Goal: Browse casually: Explore the website without a specific task or goal

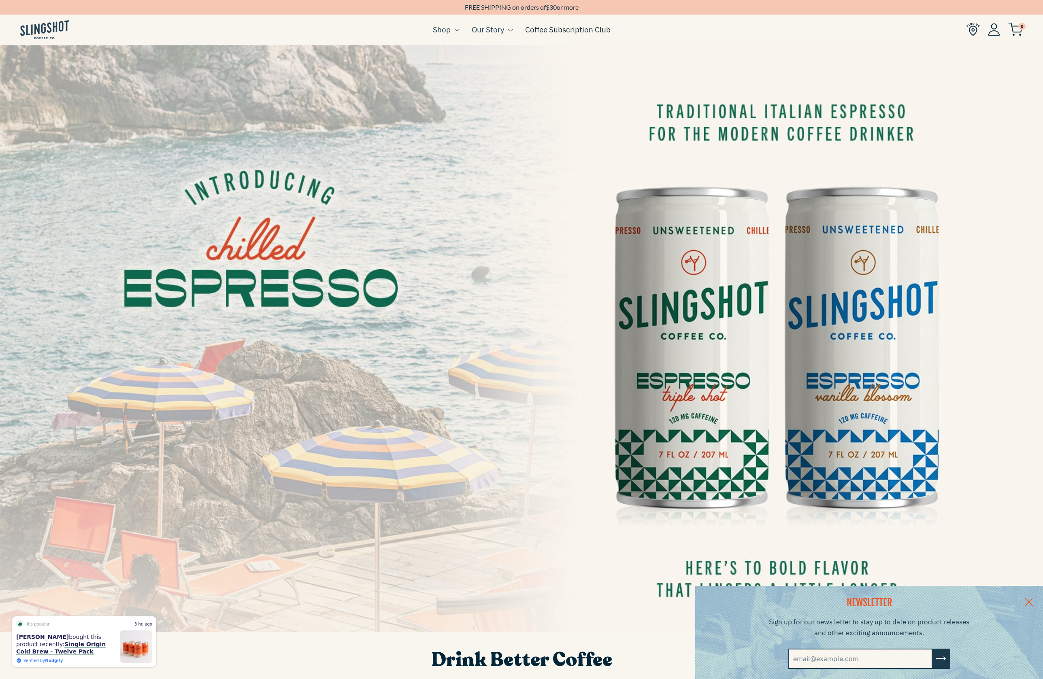
click at [549, 30] on link "Coffee Subscription Club" at bounding box center [567, 29] width 85 height 12
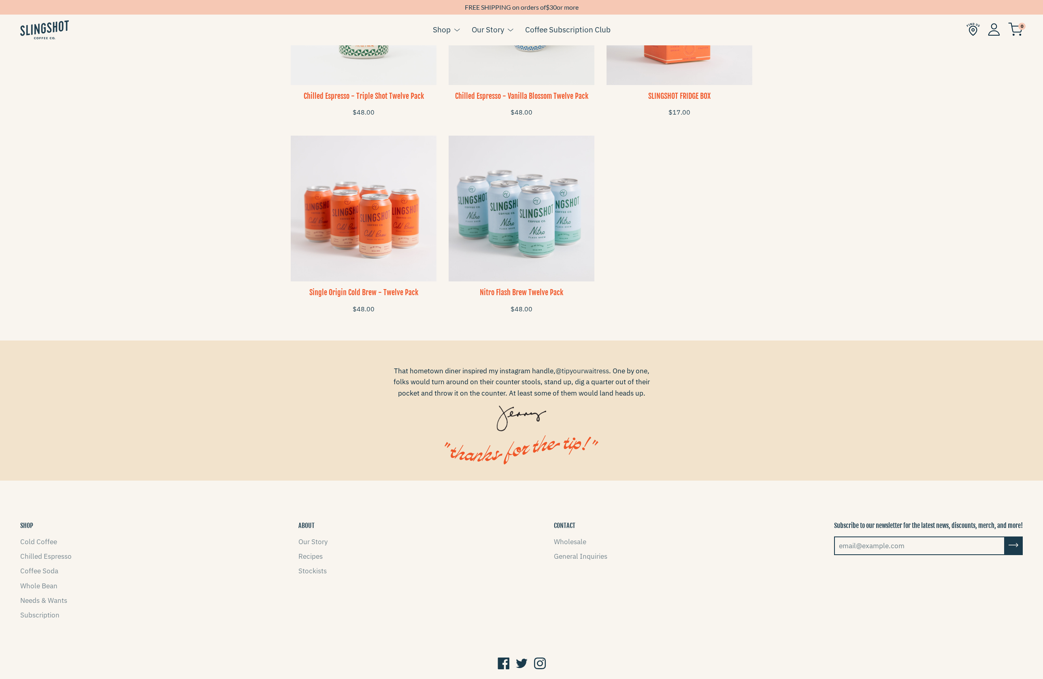
scroll to position [716, 0]
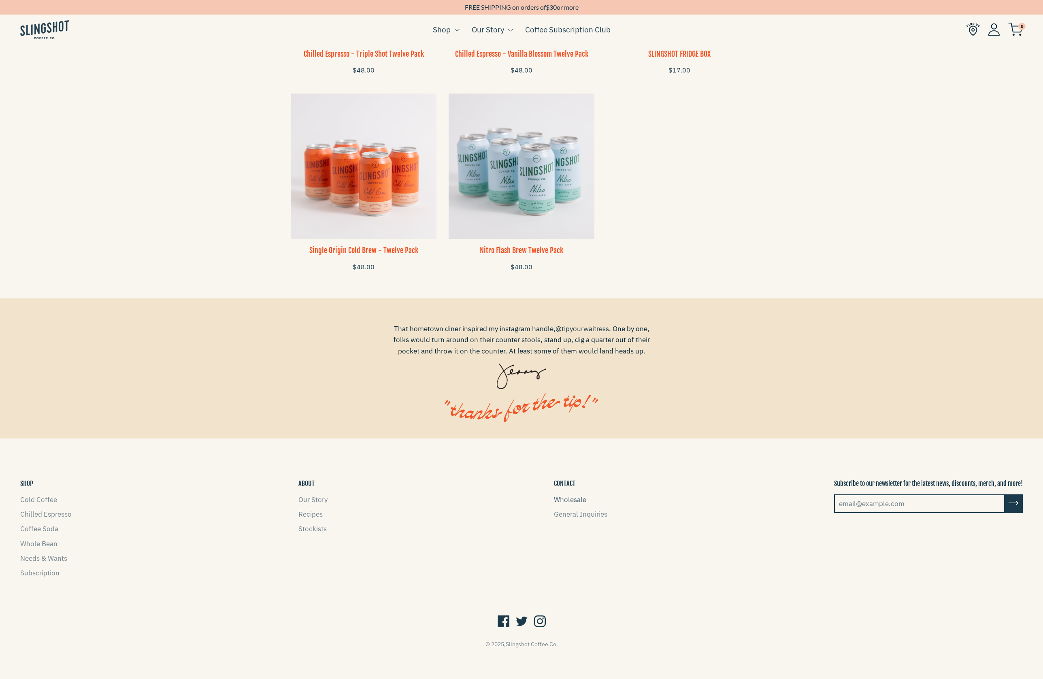
click at [559, 496] on link "Wholesale" at bounding box center [570, 499] width 32 height 9
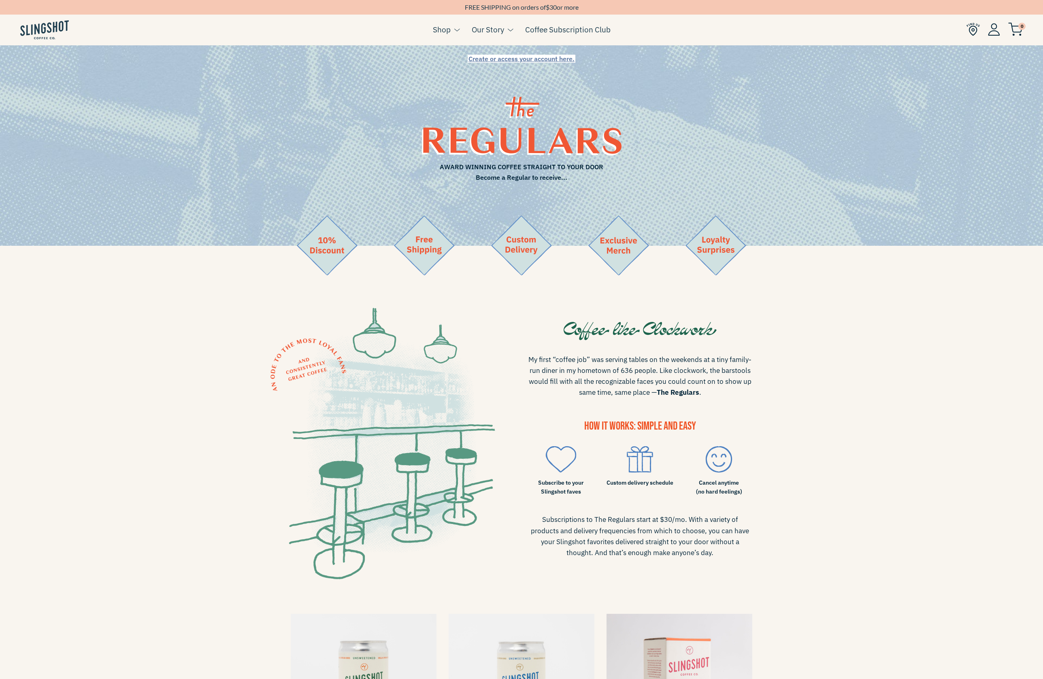
click at [49, 23] on img at bounding box center [44, 29] width 49 height 19
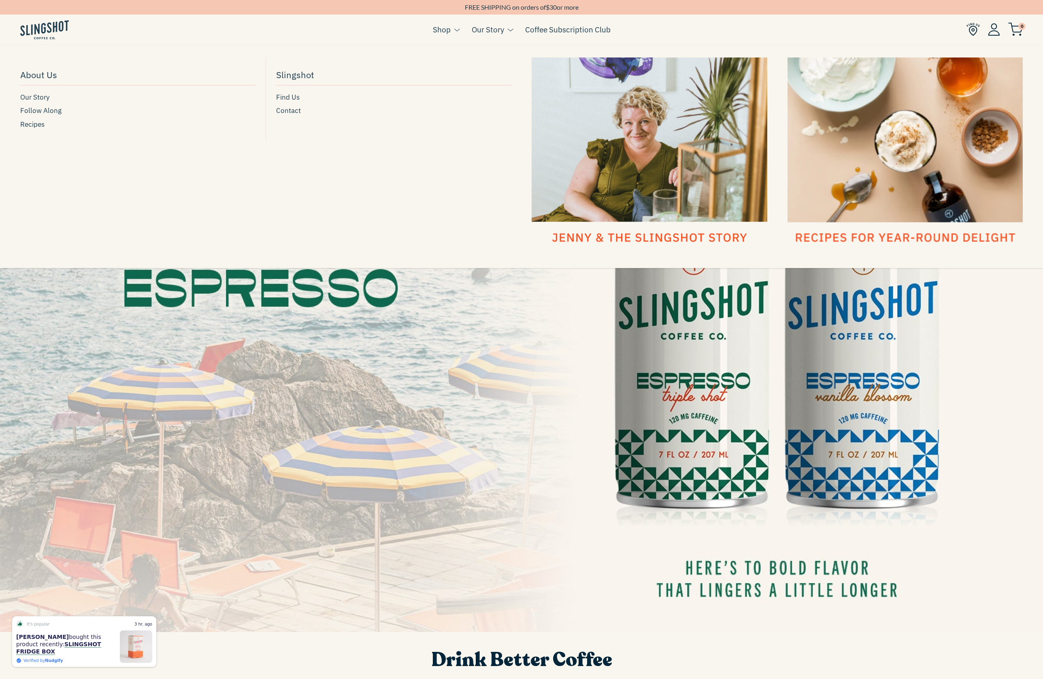
click at [622, 104] on div at bounding box center [649, 151] width 236 height 188
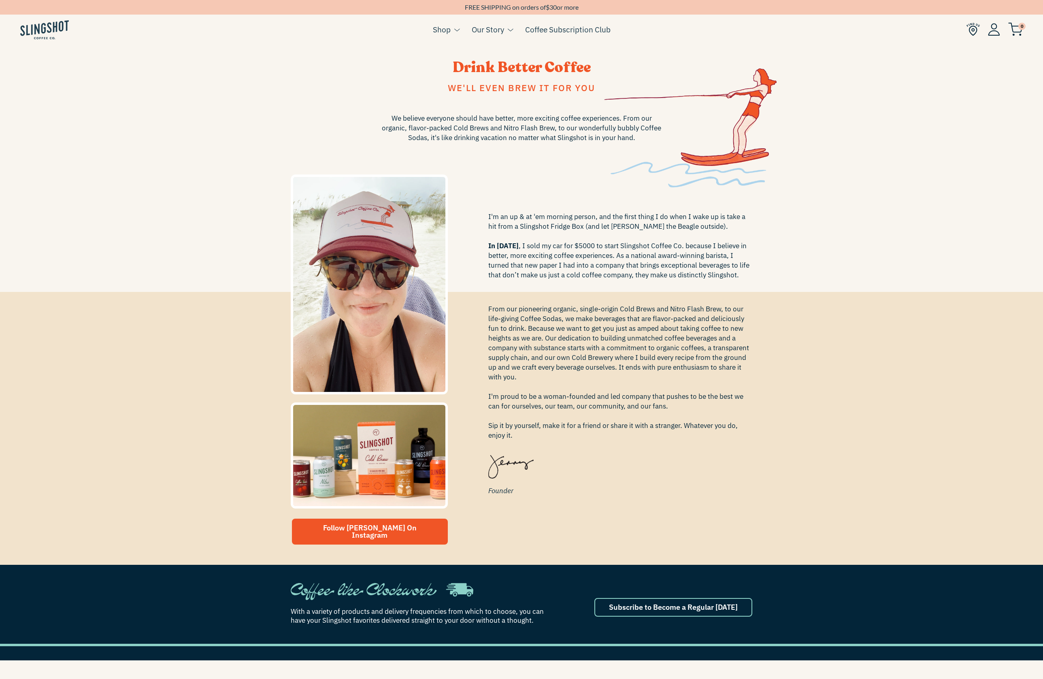
drag, startPoint x: 405, startPoint y: 226, endPoint x: 399, endPoint y: 225, distance: 6.1
click at [25, 27] on img at bounding box center [44, 29] width 49 height 19
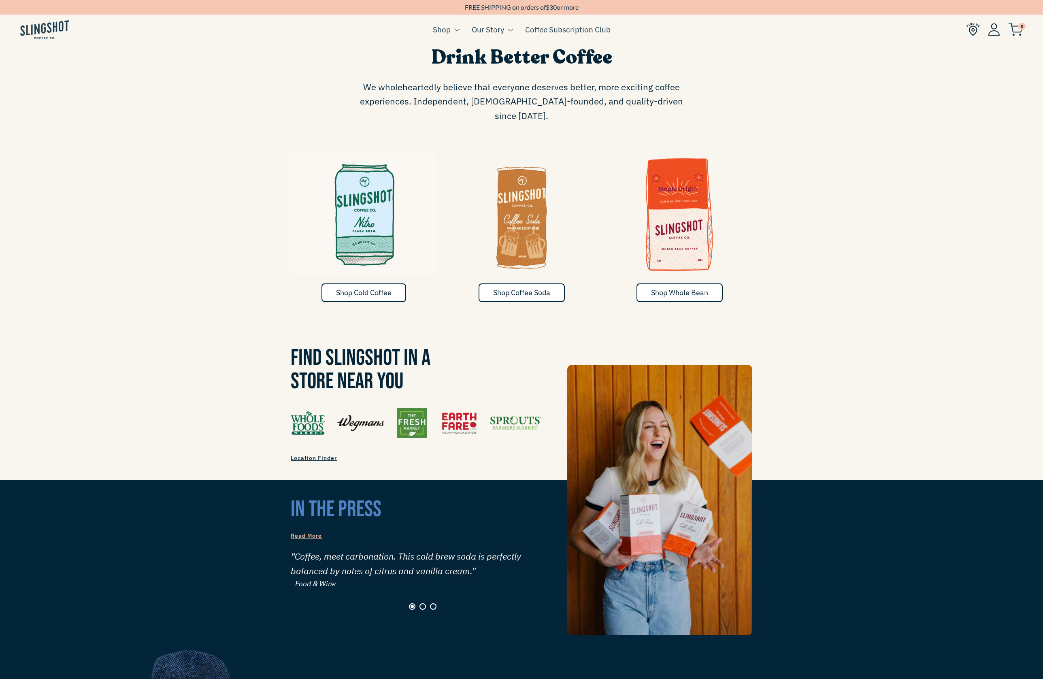
scroll to position [667, 0]
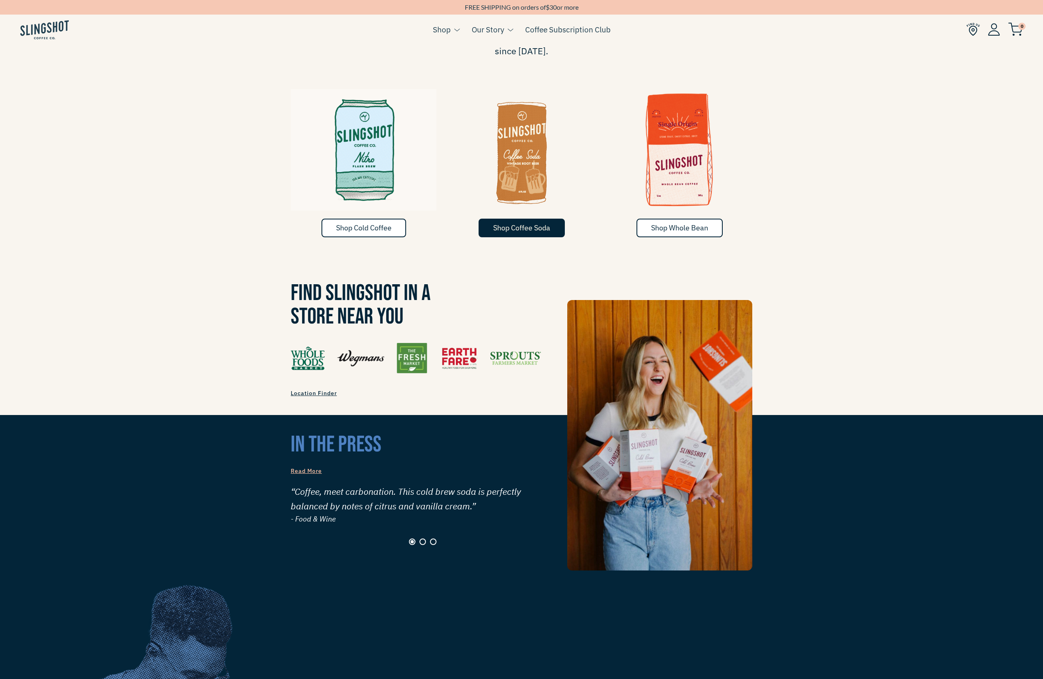
click at [550, 223] on span "Shop Coffee Soda" at bounding box center [521, 227] width 57 height 9
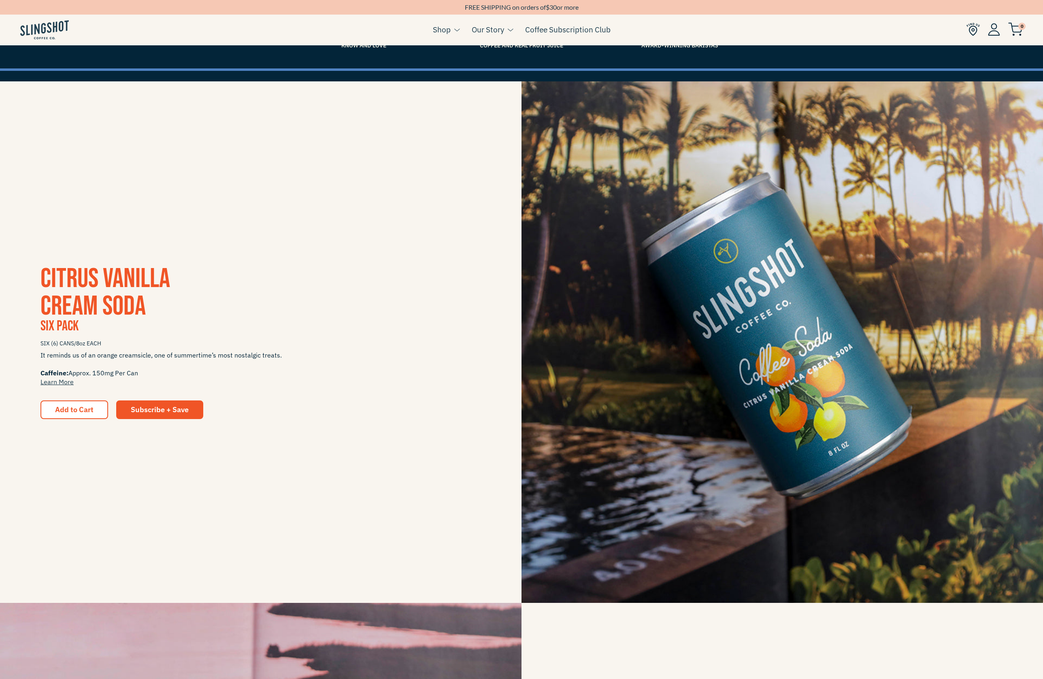
scroll to position [149, 0]
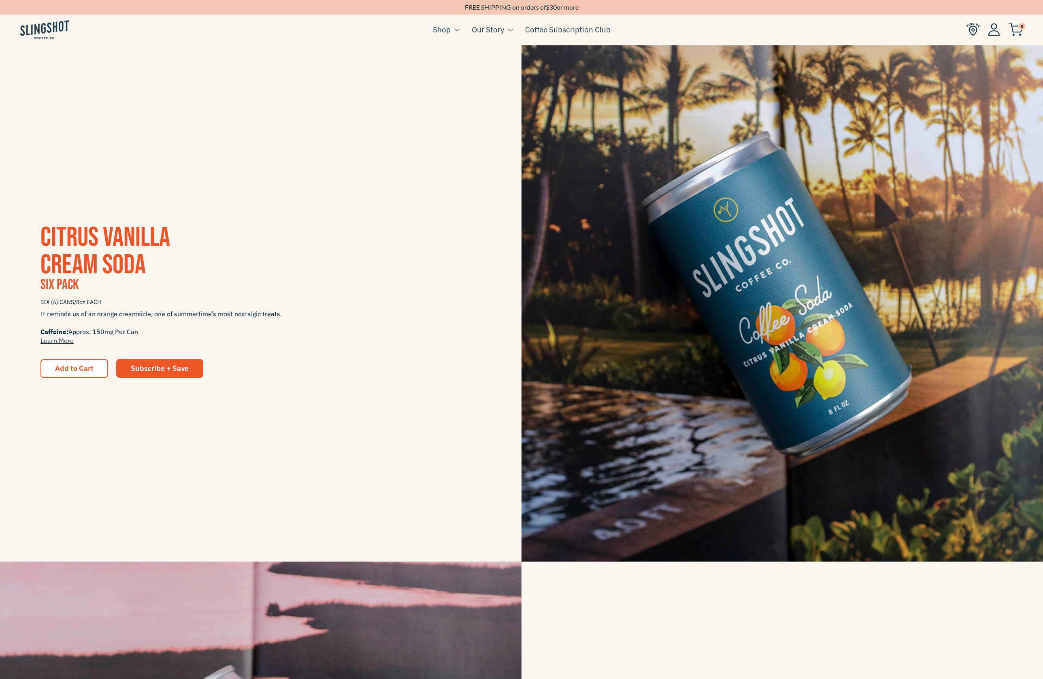
click at [81, 295] on span "SIX (6) CANS/8oz EACH" at bounding box center [260, 302] width 440 height 14
click at [78, 266] on span "CITRUS VANILLA CREAM SODA" at bounding box center [105, 251] width 130 height 60
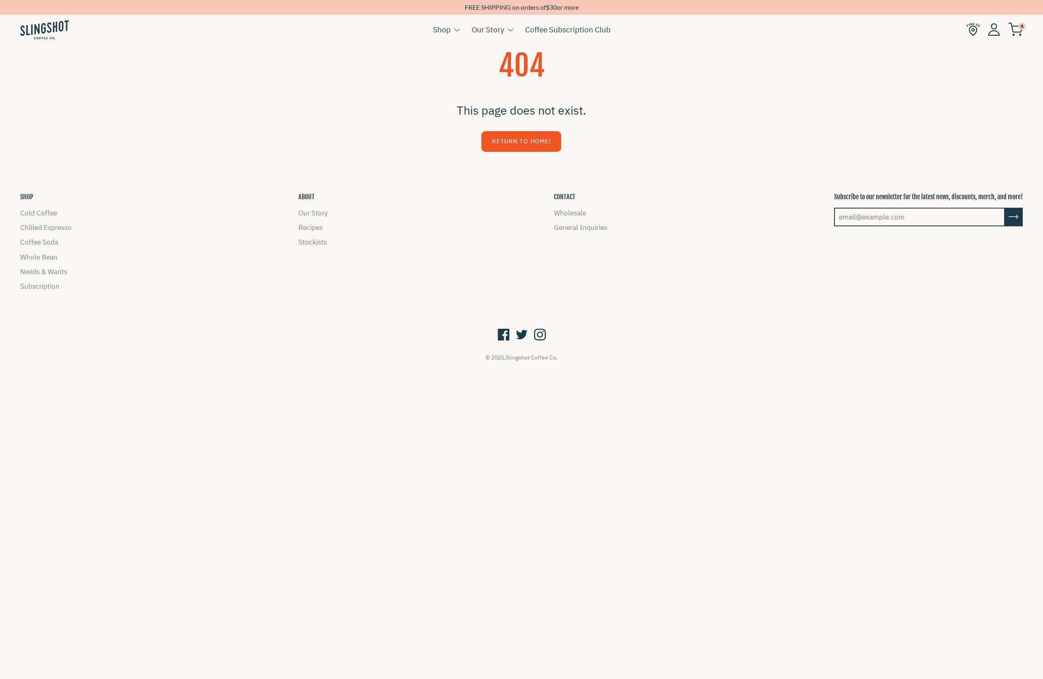
click at [53, 32] on img at bounding box center [44, 29] width 49 height 19
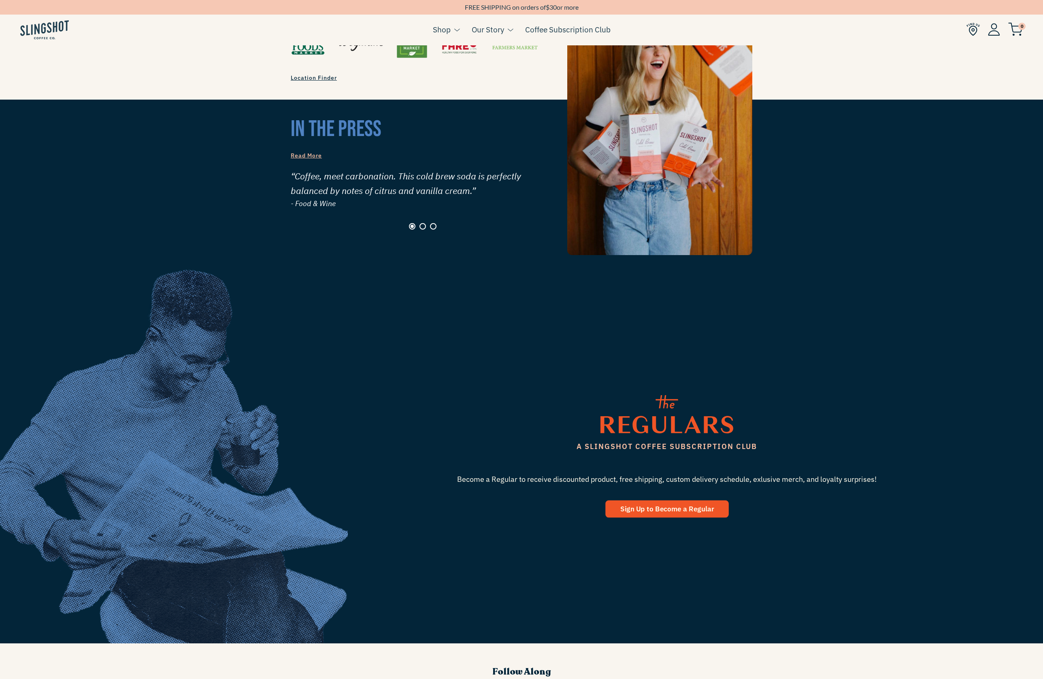
scroll to position [1057, 0]
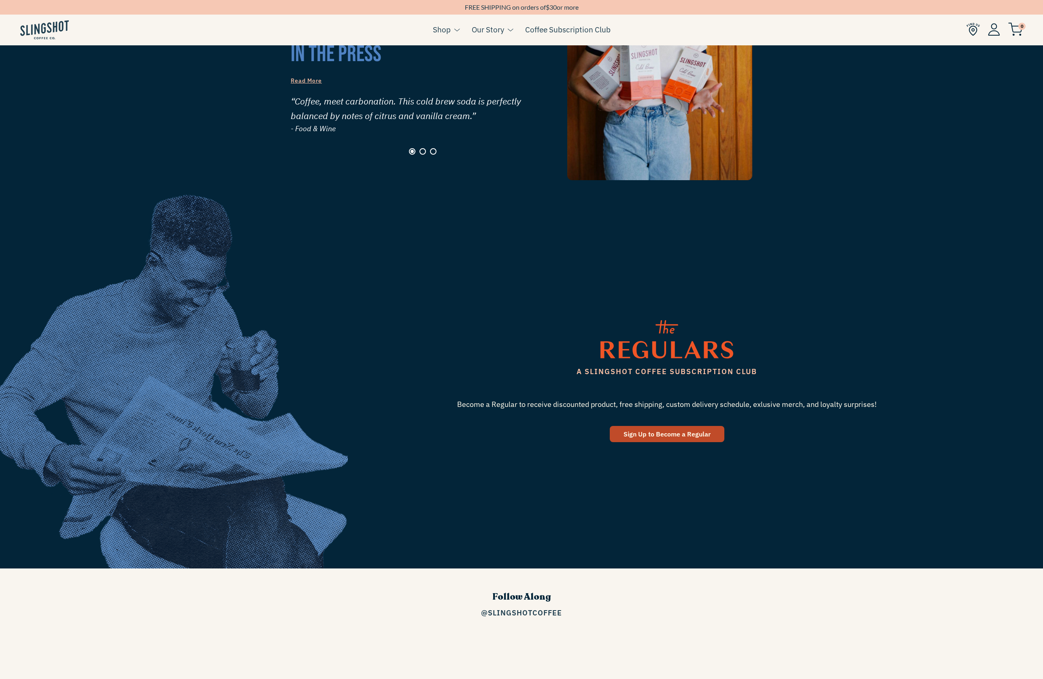
click at [707, 426] on link "Sign Up to Become a Regular" at bounding box center [667, 434] width 115 height 16
click at [695, 430] on span "Sign Up to Become a Regular" at bounding box center [666, 434] width 87 height 8
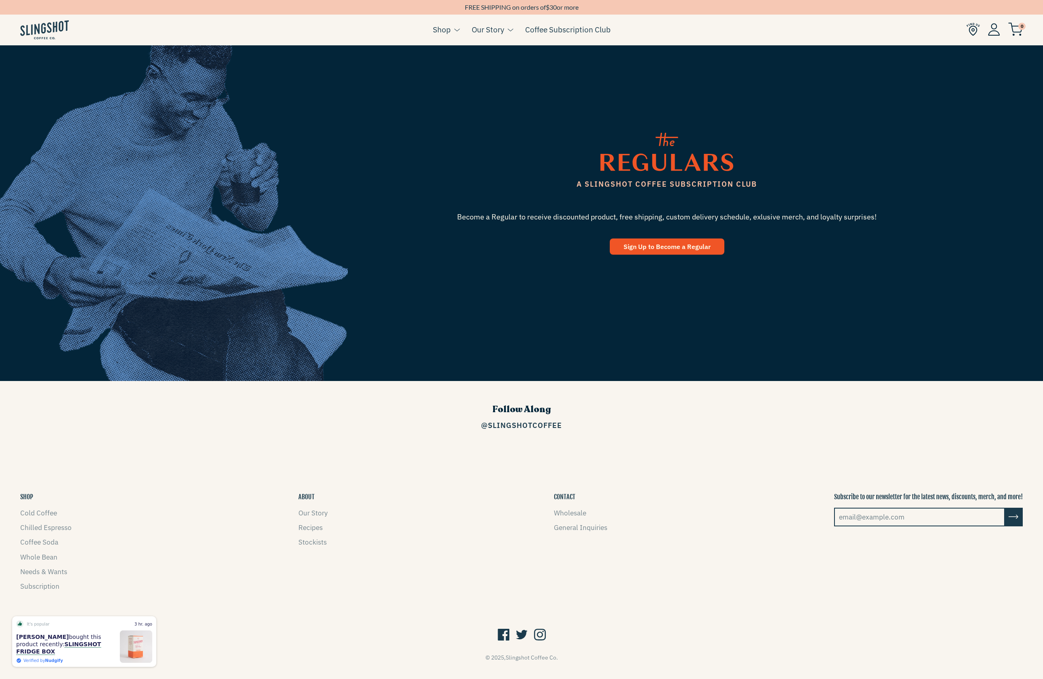
drag, startPoint x: 558, startPoint y: 373, endPoint x: 663, endPoint y: 203, distance: 200.3
click at [560, 381] on div "Follow Along @SlingshotCoffee" at bounding box center [521, 416] width 1043 height 71
click at [644, 242] on span "Sign Up to Become a Regular" at bounding box center [666, 246] width 87 height 8
click at [43, 567] on link "Needs & Wants" at bounding box center [43, 571] width 47 height 9
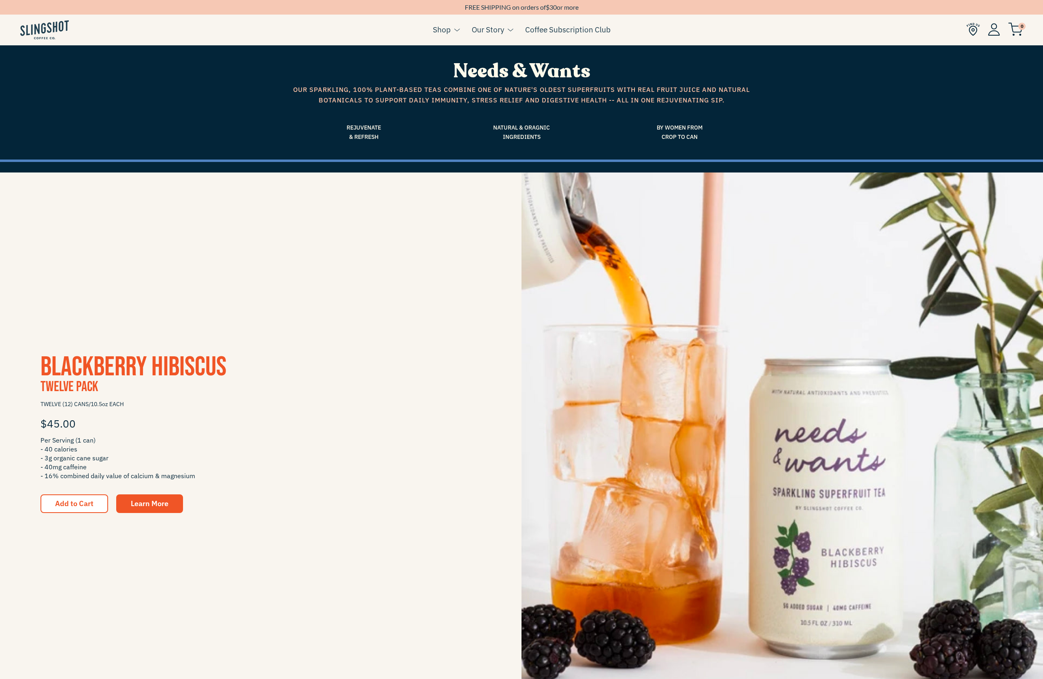
click at [96, 372] on span "Blackberry Hibiscus" at bounding box center [133, 367] width 186 height 33
click at [36, 27] on img at bounding box center [44, 29] width 49 height 19
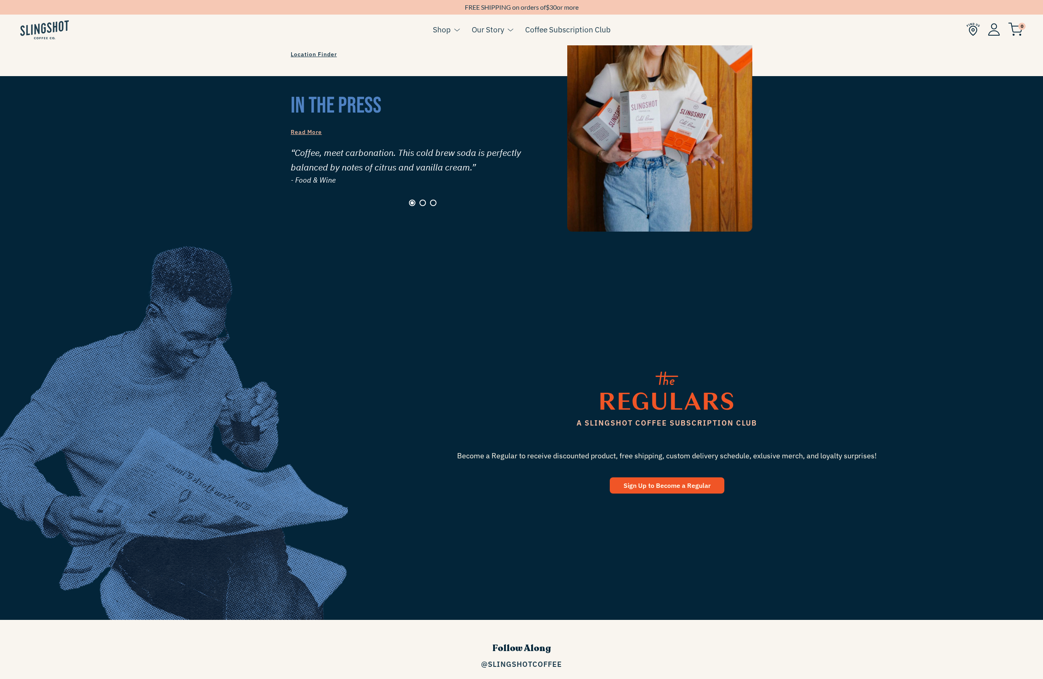
scroll to position [1245, 0]
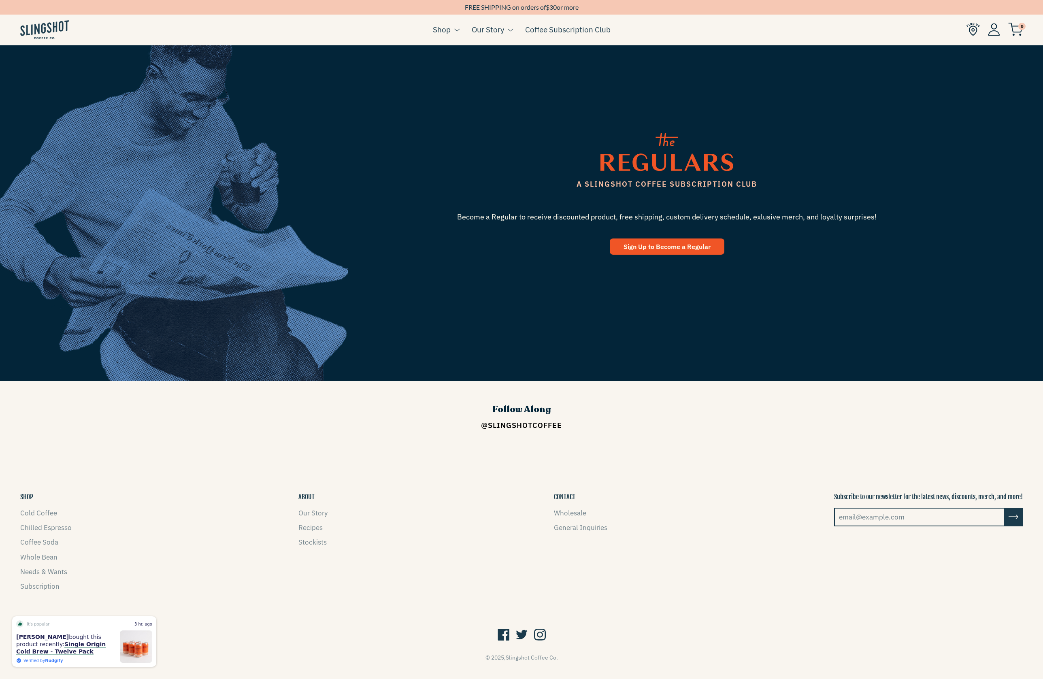
click at [524, 421] on link "@SlingshotCoffee" at bounding box center [521, 425] width 81 height 9
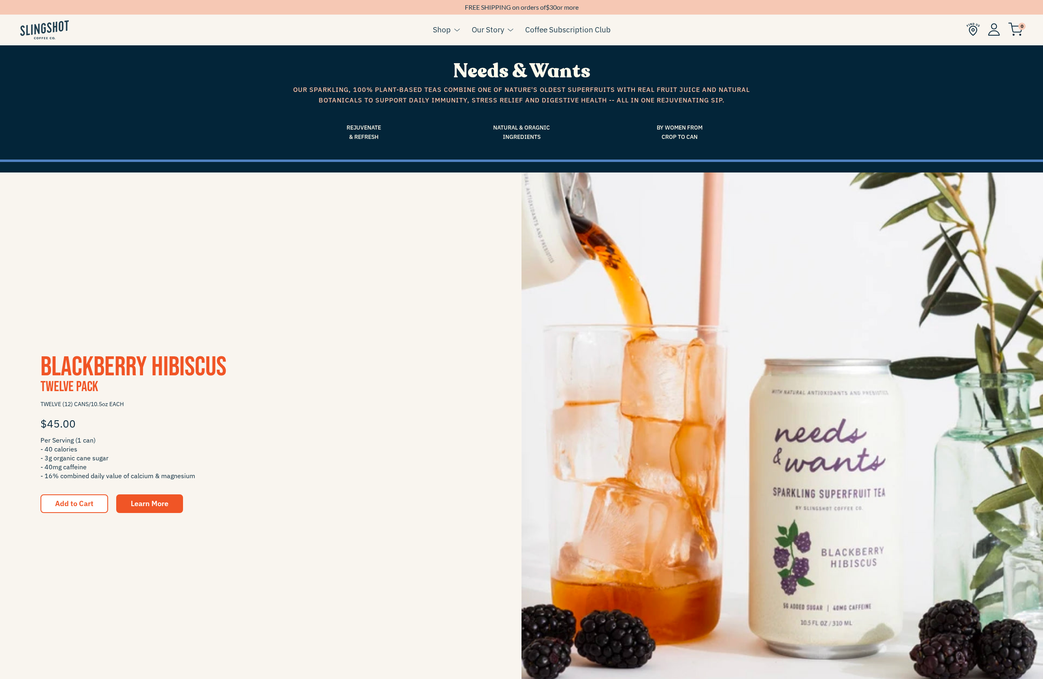
click at [58, 34] on img at bounding box center [44, 29] width 49 height 19
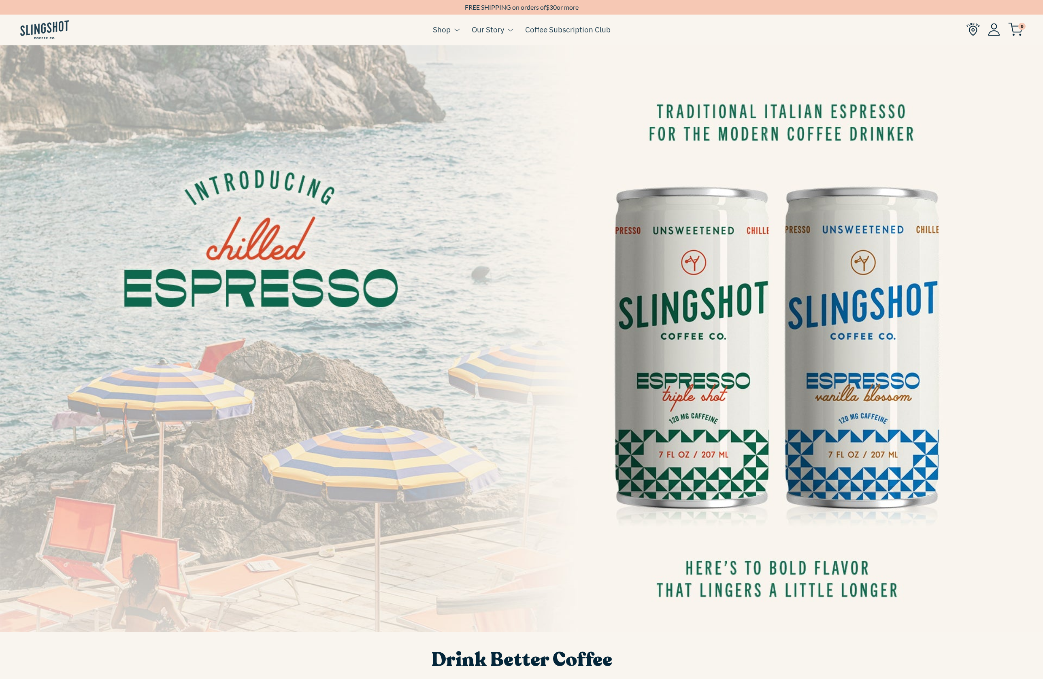
click at [28, 27] on img at bounding box center [44, 29] width 49 height 19
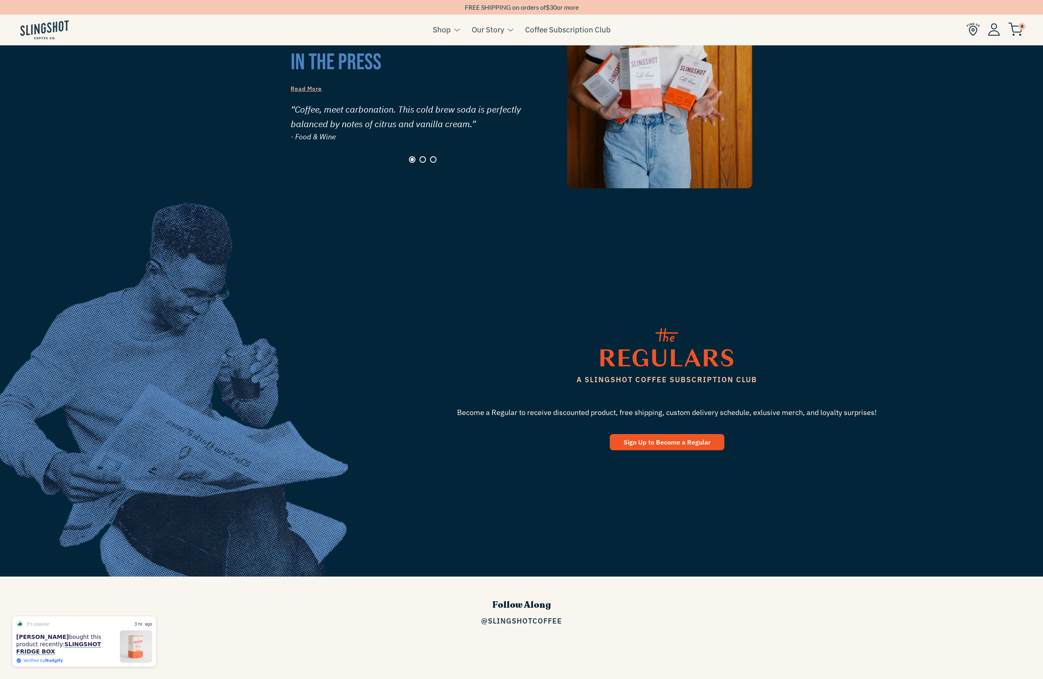
scroll to position [1245, 0]
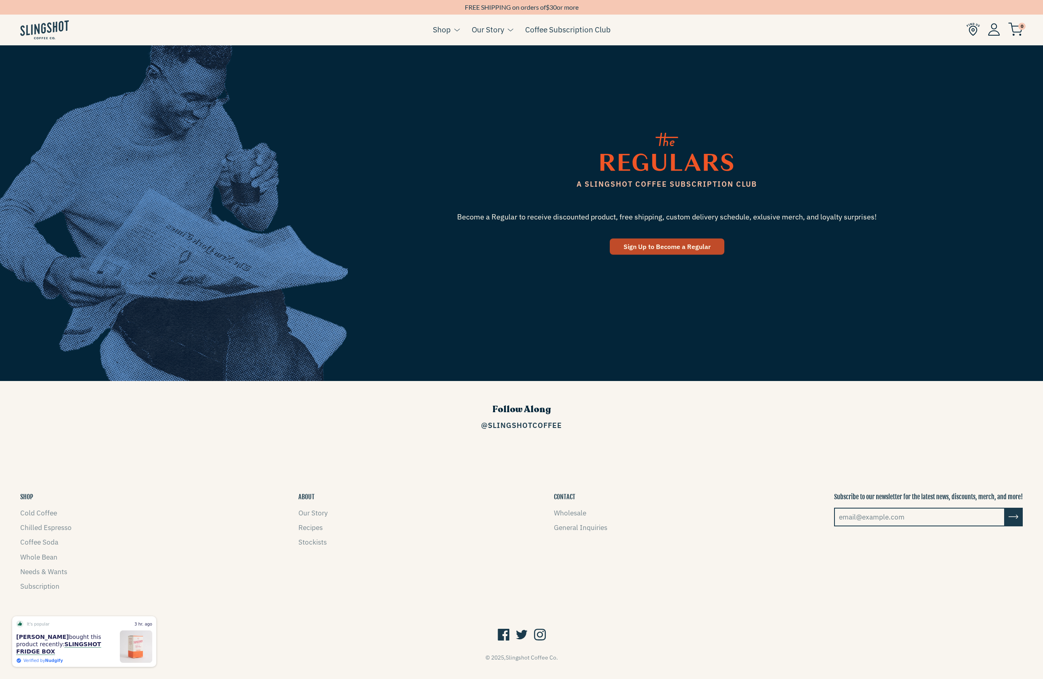
click at [635, 242] on span "Sign Up to Become a Regular" at bounding box center [666, 246] width 87 height 8
click at [971, 30] on img at bounding box center [972, 29] width 13 height 13
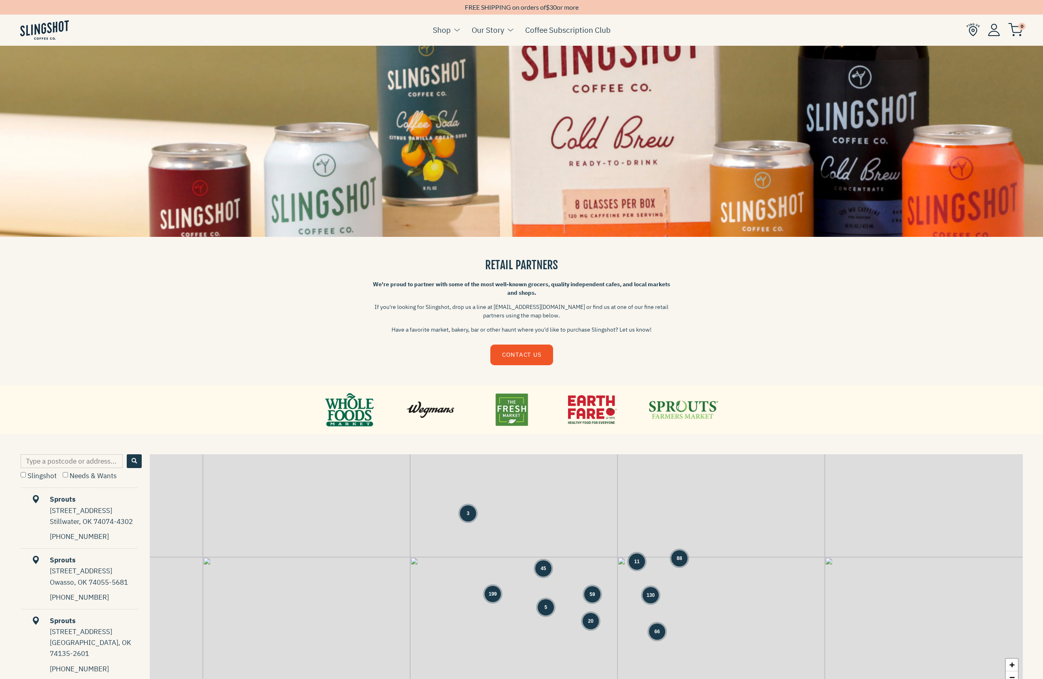
click at [36, 30] on img at bounding box center [44, 29] width 49 height 19
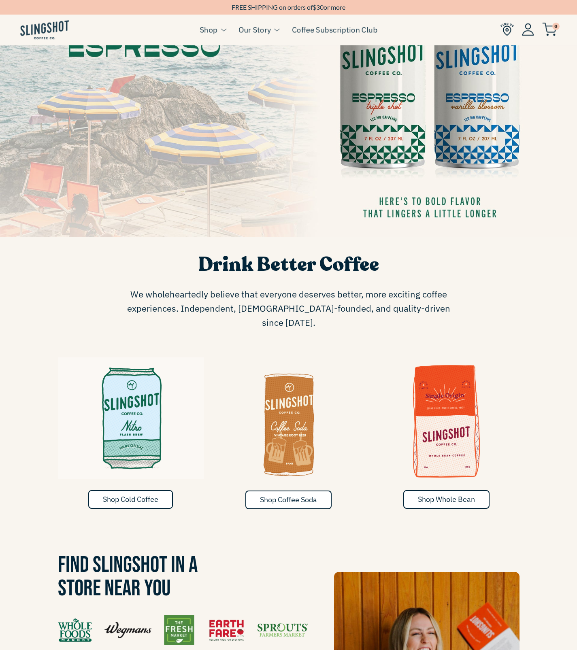
scroll to position [253, 0]
